Goal: Task Accomplishment & Management: Use online tool/utility

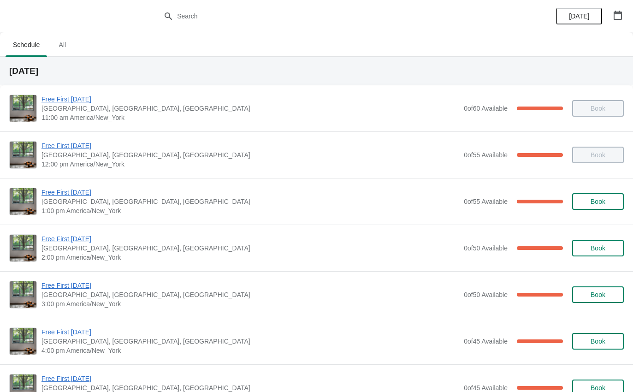
click at [84, 235] on span "Free First [DATE]" at bounding box center [249, 238] width 417 height 9
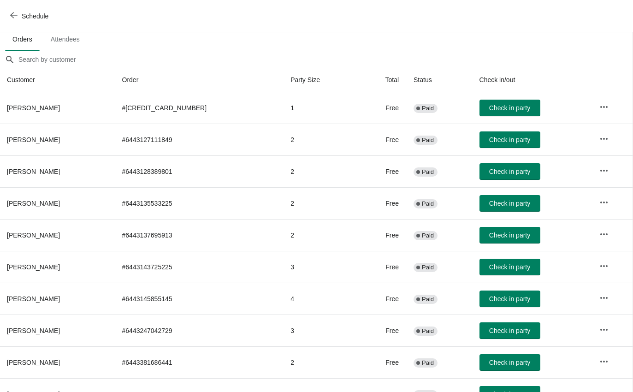
scroll to position [63, 0]
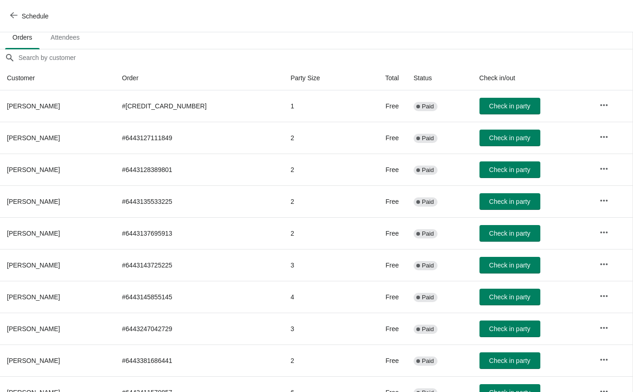
click at [506, 166] on span "Check in party" at bounding box center [509, 169] width 41 height 7
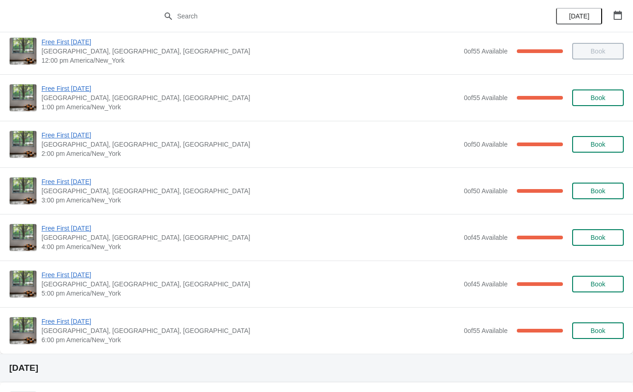
scroll to position [103, 0]
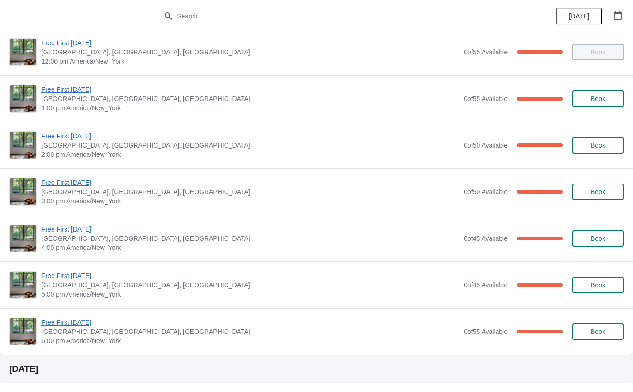
click at [57, 135] on span "Free First [DATE]" at bounding box center [249, 135] width 417 height 9
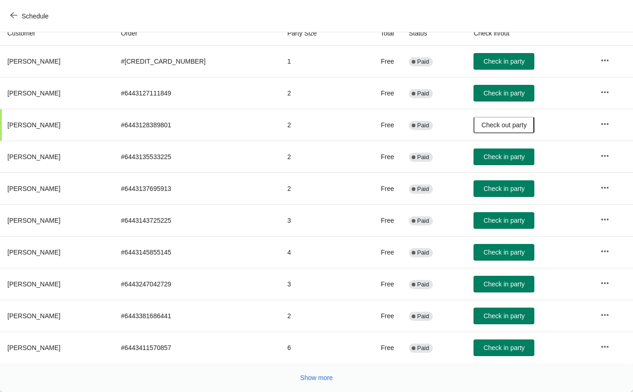
scroll to position [107, 0]
click at [327, 375] on span "Show more" at bounding box center [316, 377] width 33 height 7
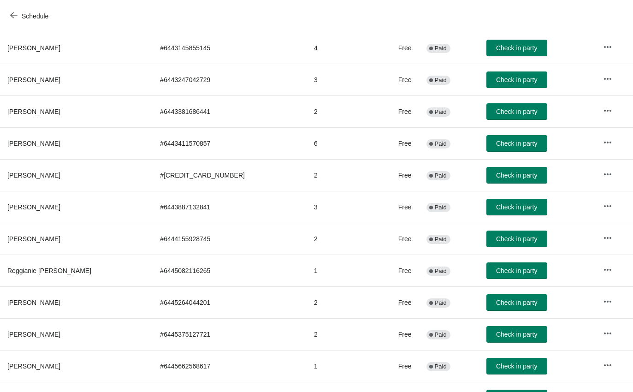
scroll to position [311, 0]
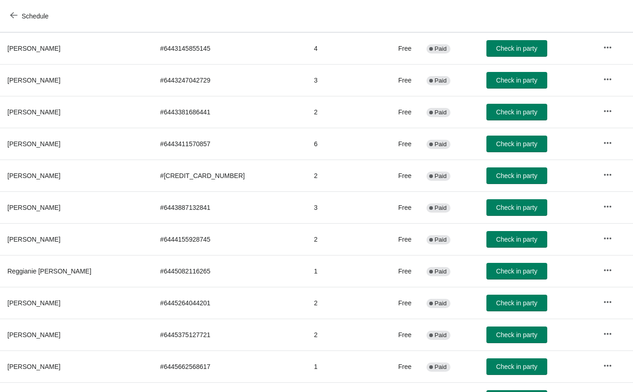
click at [510, 209] on span "Check in party" at bounding box center [516, 207] width 41 height 7
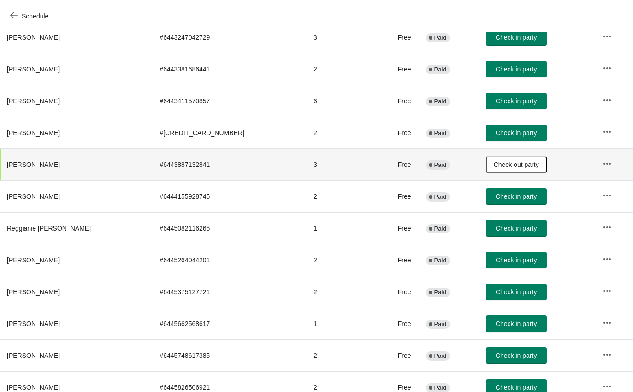
scroll to position [354, 0]
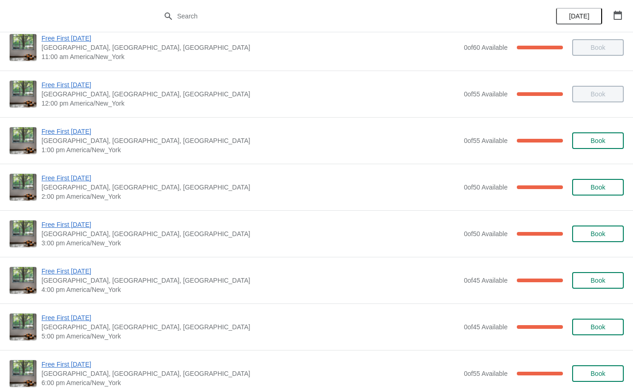
scroll to position [63, 0]
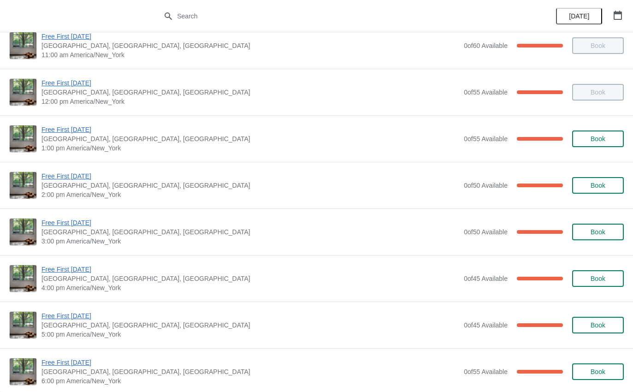
click at [82, 226] on span "Free First [DATE]" at bounding box center [249, 222] width 417 height 9
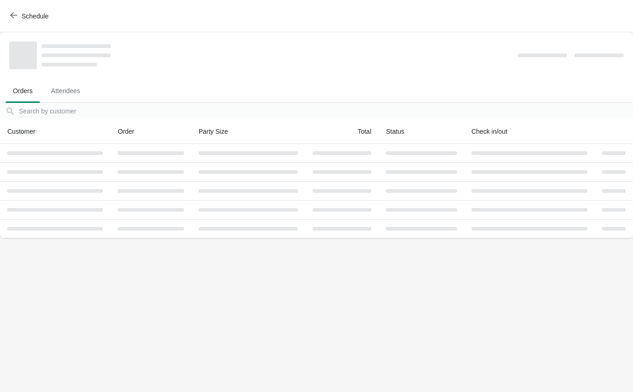
scroll to position [0, 0]
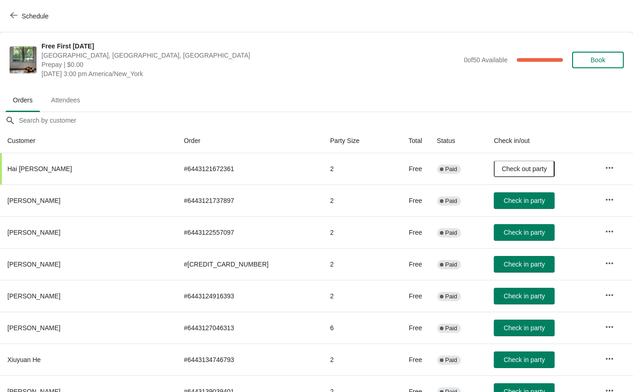
click at [495, 240] on button "Check in party" at bounding box center [523, 232] width 61 height 17
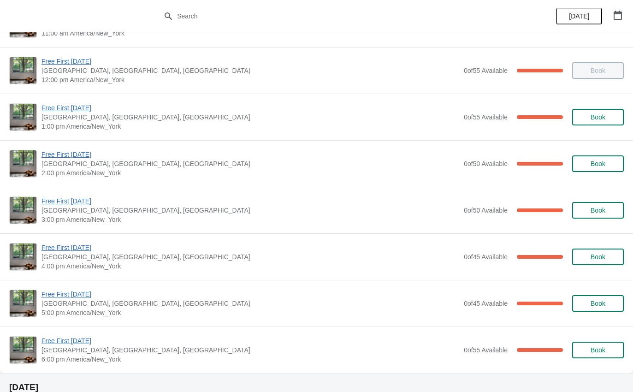
scroll to position [85, 0]
click at [83, 202] on span "Free First [DATE]" at bounding box center [249, 200] width 417 height 9
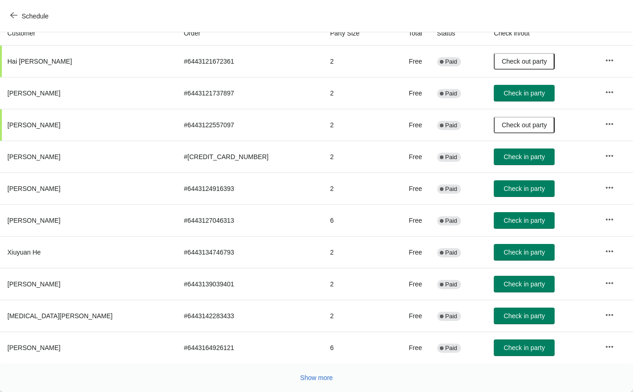
scroll to position [107, 0]
click at [503, 287] on span "Check in party" at bounding box center [523, 283] width 41 height 7
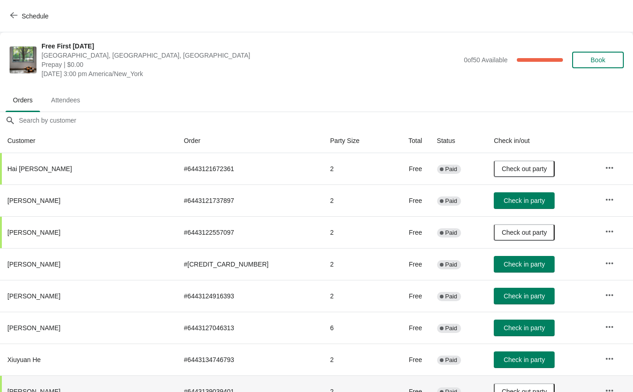
scroll to position [0, 0]
click at [18, 13] on span "Schedule" at bounding box center [30, 16] width 36 height 9
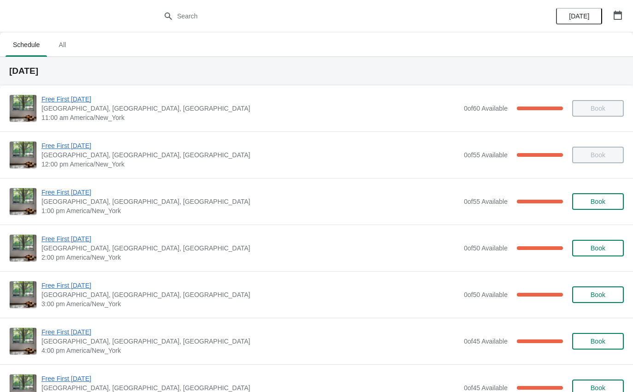
click at [76, 248] on span "[GEOGRAPHIC_DATA], [GEOGRAPHIC_DATA], [GEOGRAPHIC_DATA]" at bounding box center [249, 247] width 417 height 9
click at [86, 189] on span "Free First [DATE]" at bounding box center [249, 192] width 417 height 9
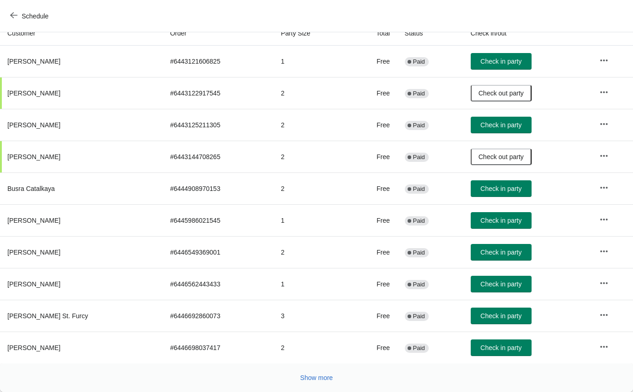
scroll to position [107, 0]
click at [330, 374] on span "Show more" at bounding box center [316, 377] width 33 height 7
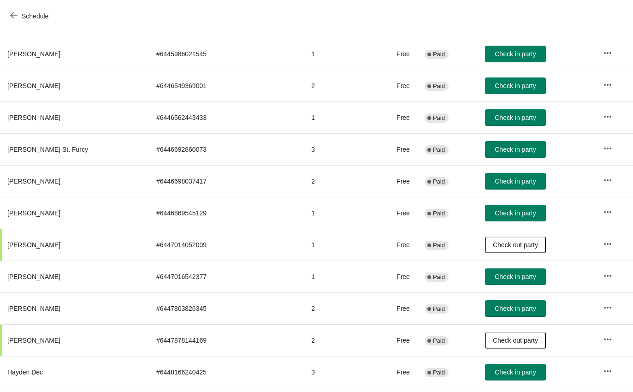
scroll to position [275, 0]
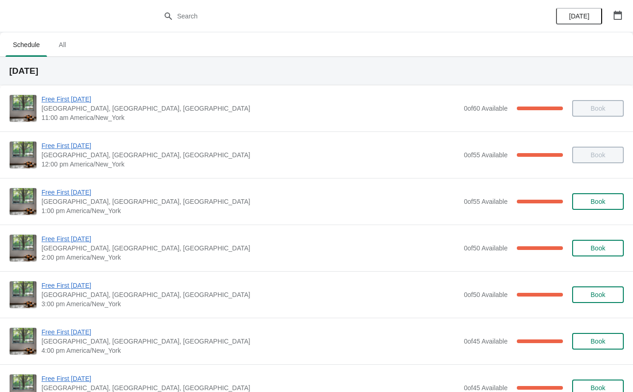
click at [83, 235] on span "Free First [DATE]" at bounding box center [249, 238] width 417 height 9
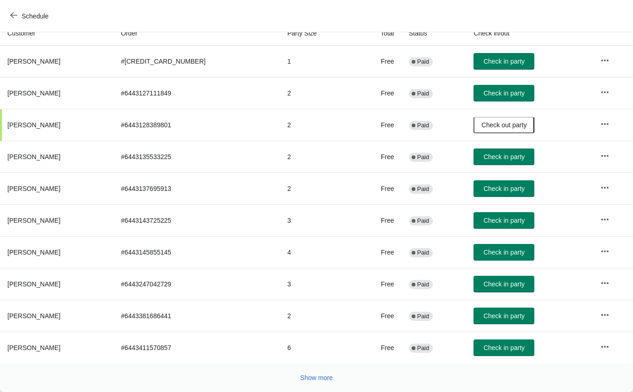
scroll to position [107, 0]
click at [331, 371] on button "Show more" at bounding box center [316, 377] width 40 height 17
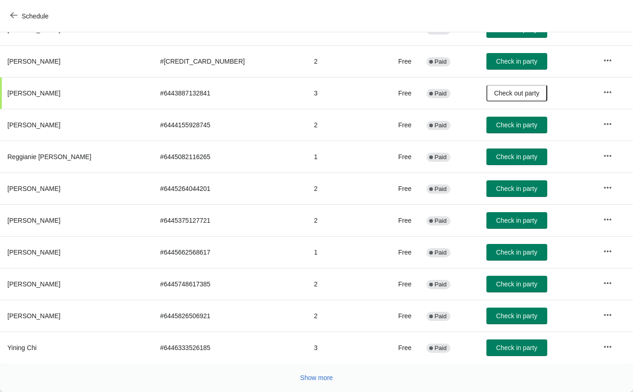
scroll to position [425, 0]
click at [329, 377] on span "Show more" at bounding box center [316, 377] width 33 height 7
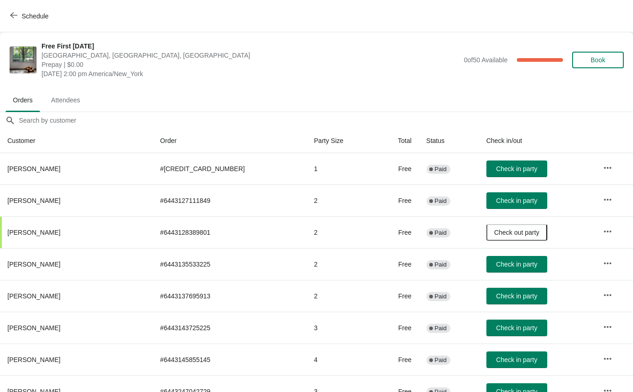
scroll to position [0, 0]
click at [20, 10] on button "Schedule" at bounding box center [30, 16] width 51 height 17
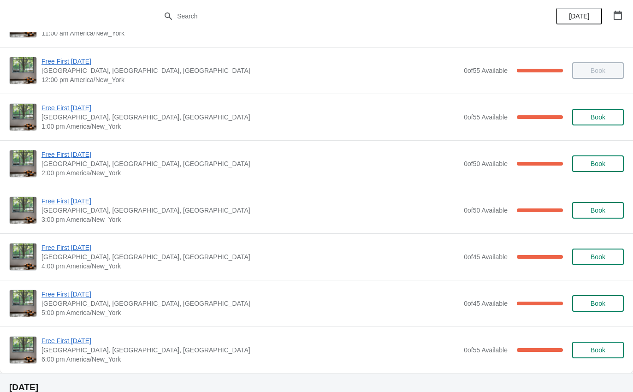
scroll to position [83, 0]
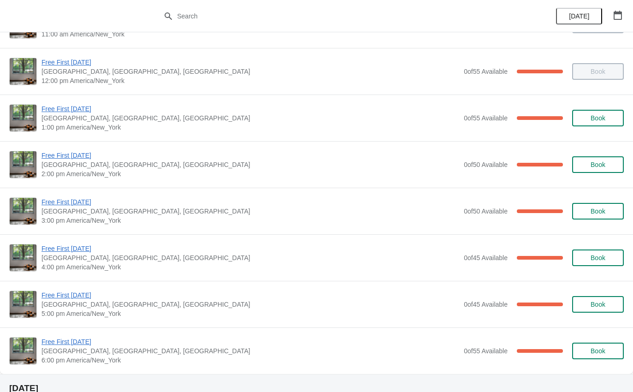
click at [61, 205] on span "Free First [DATE]" at bounding box center [249, 201] width 417 height 9
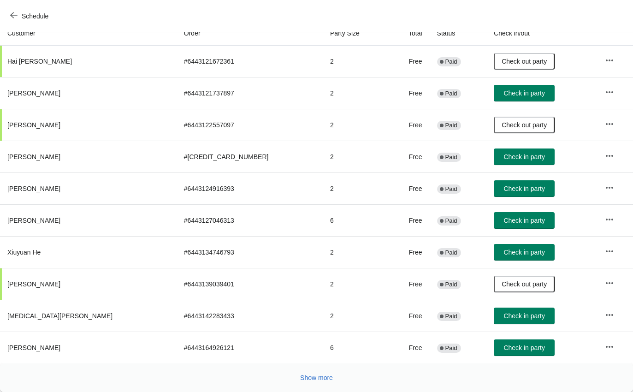
scroll to position [107, 0]
click at [335, 382] on button "Show more" at bounding box center [316, 377] width 40 height 17
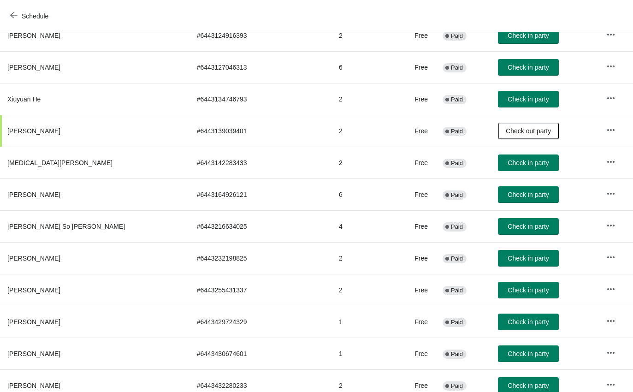
scroll to position [262, 0]
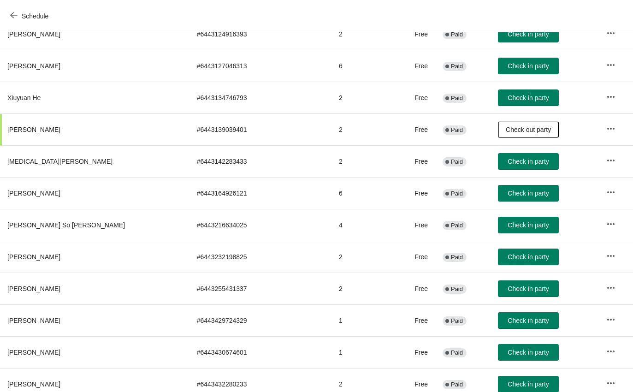
click at [498, 249] on button "Check in party" at bounding box center [528, 256] width 61 height 17
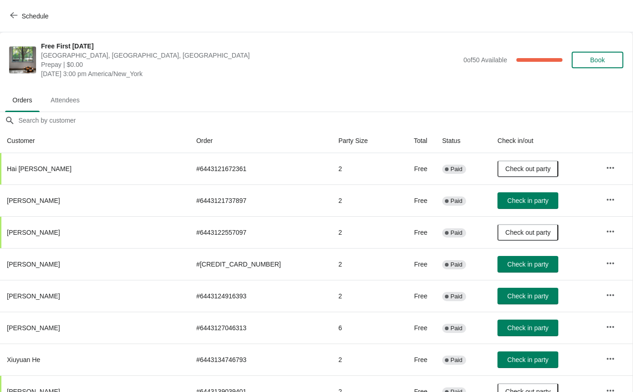
scroll to position [0, 0]
click at [18, 36] on div "Free First [DATE] [GEOGRAPHIC_DATA], [GEOGRAPHIC_DATA] Prepay | $0.00 [DATE] 3:…" at bounding box center [316, 59] width 633 height 55
click at [35, 9] on button "Schedule" at bounding box center [30, 16] width 51 height 17
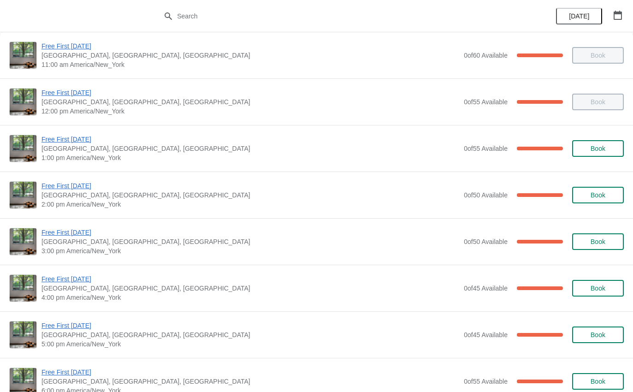
scroll to position [51, 0]
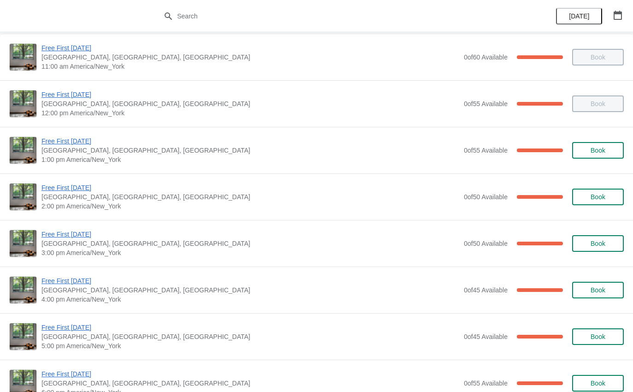
click at [72, 188] on span "Free First [DATE]" at bounding box center [249, 187] width 417 height 9
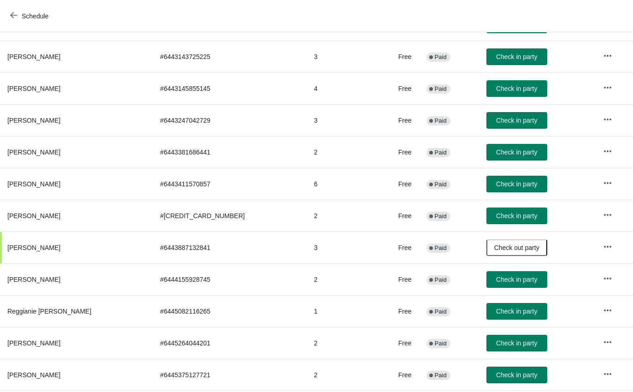
scroll to position [274, 0]
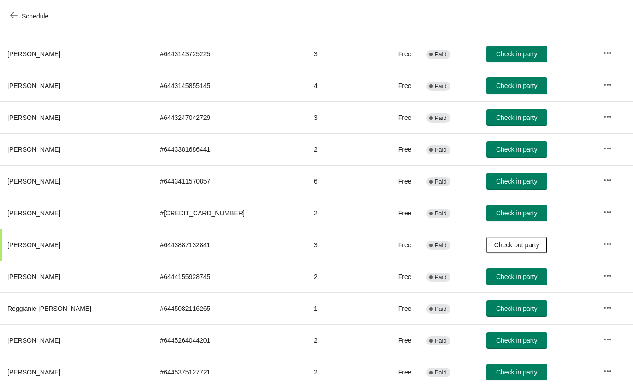
click at [500, 213] on span "Check in party" at bounding box center [516, 212] width 41 height 7
